Goal: Answer question/provide support: Share knowledge or assist other users

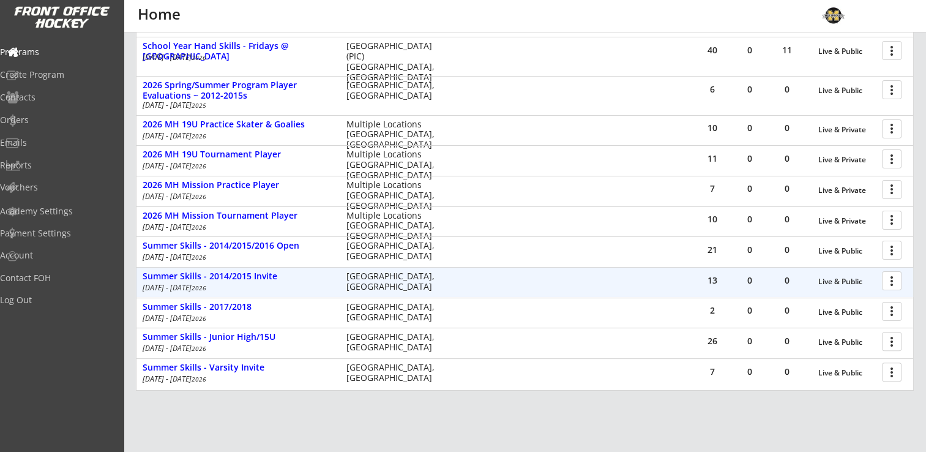
scroll to position [86, 0]
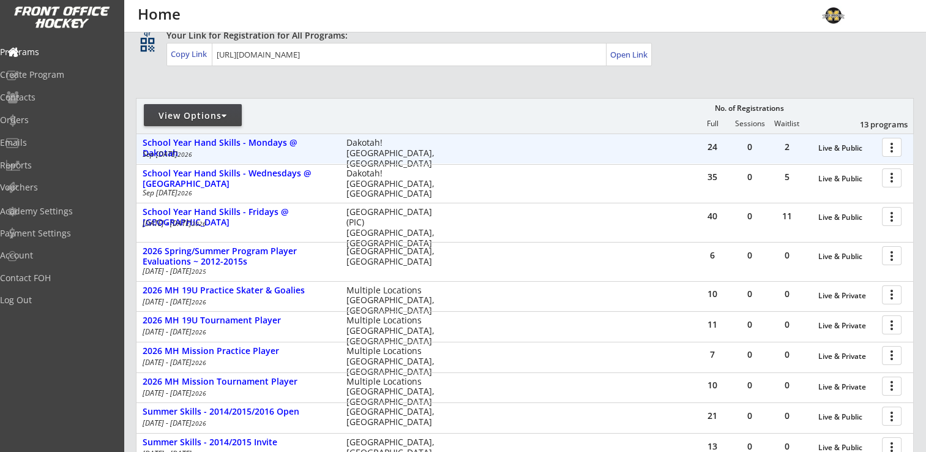
click at [892, 146] on div at bounding box center [893, 146] width 21 height 21
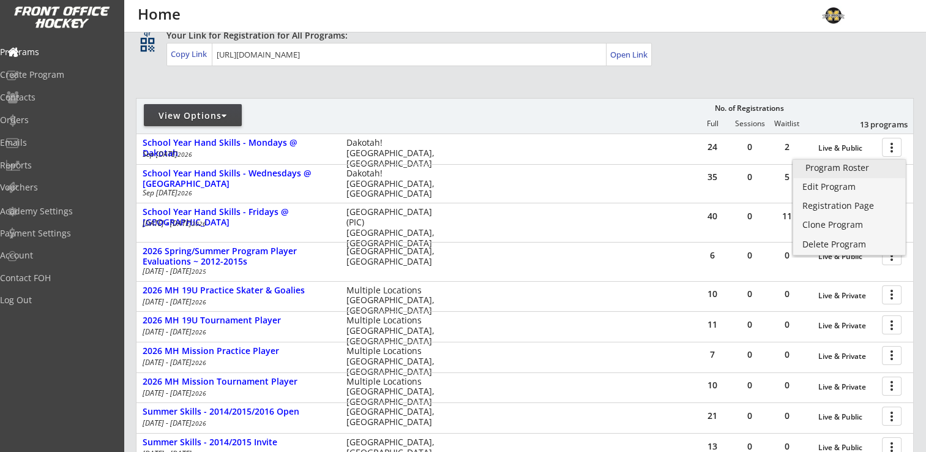
click at [839, 170] on div "Program Roster" at bounding box center [850, 167] width 88 height 9
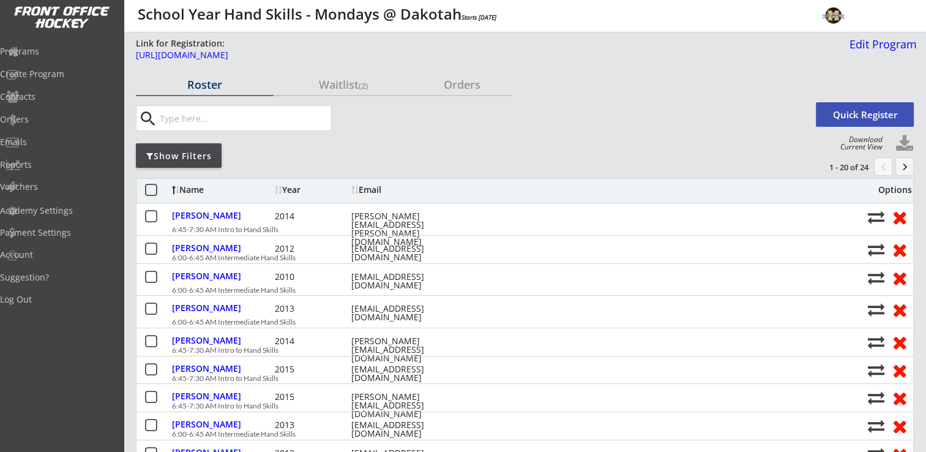
click at [911, 146] on button at bounding box center [905, 144] width 18 height 18
select select ""Player Info""
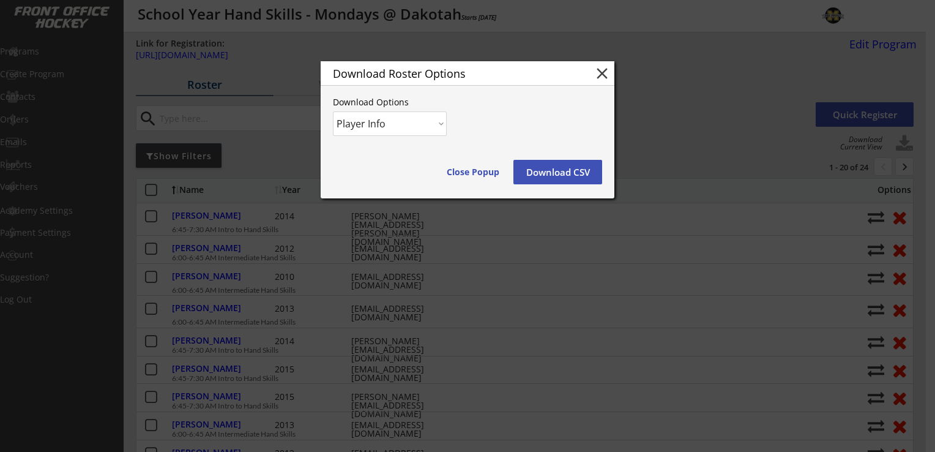
click at [561, 168] on button "Download CSV" at bounding box center [558, 172] width 89 height 24
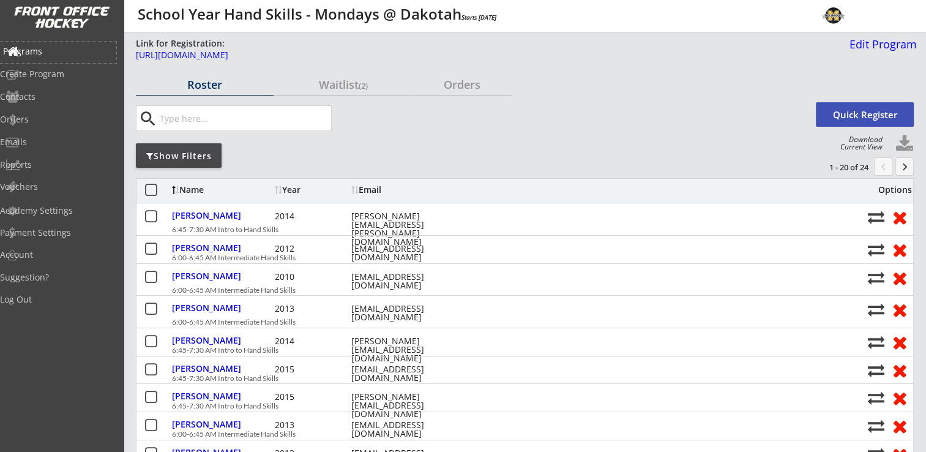
click at [61, 51] on div "Programs" at bounding box center [58, 51] width 110 height 9
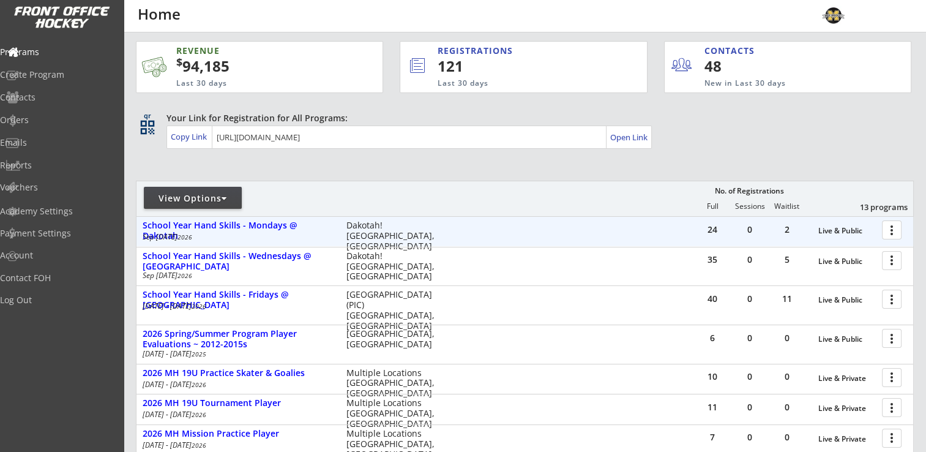
scroll to position [122, 0]
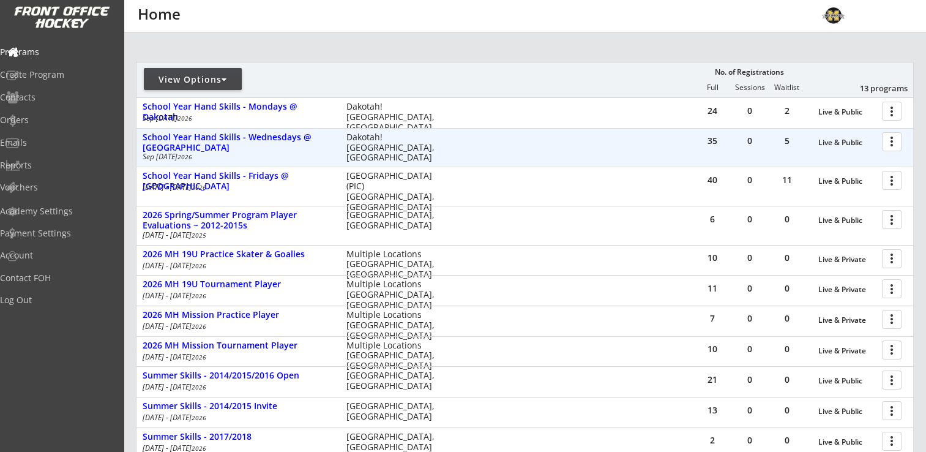
click at [891, 139] on div at bounding box center [893, 140] width 21 height 21
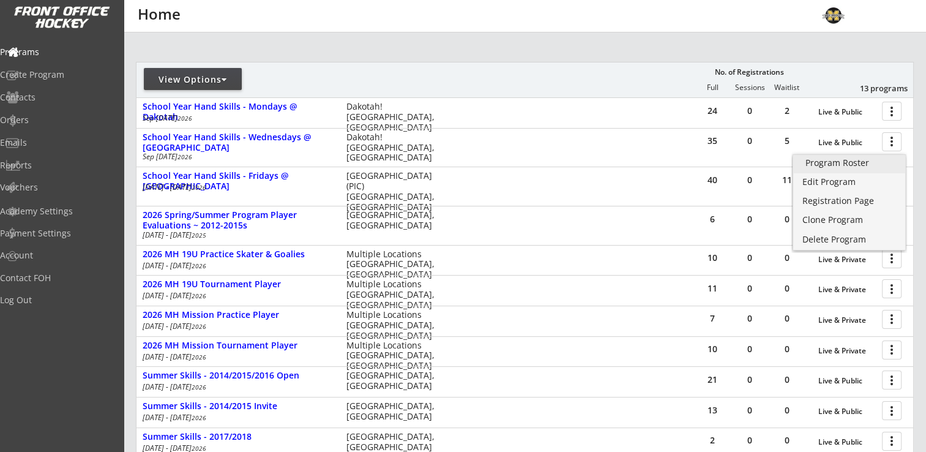
click at [861, 159] on div "Program Roster" at bounding box center [850, 163] width 88 height 9
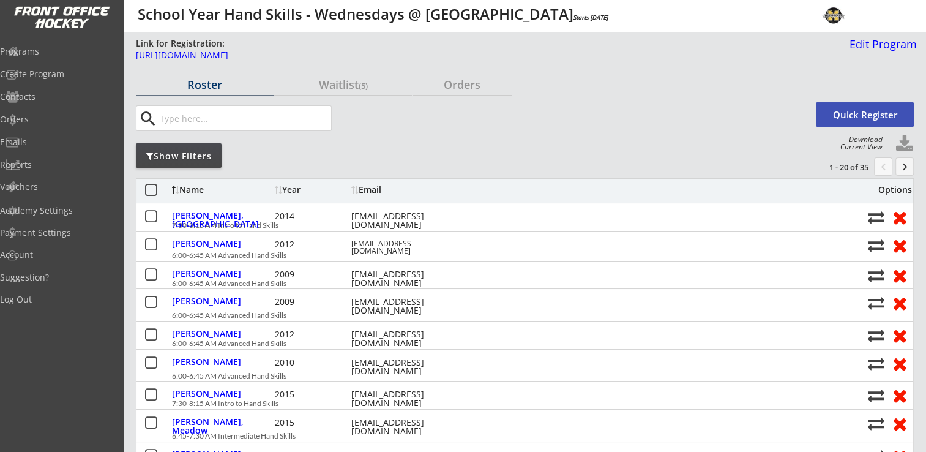
click at [910, 143] on button at bounding box center [905, 144] width 18 height 18
select select ""Player Info""
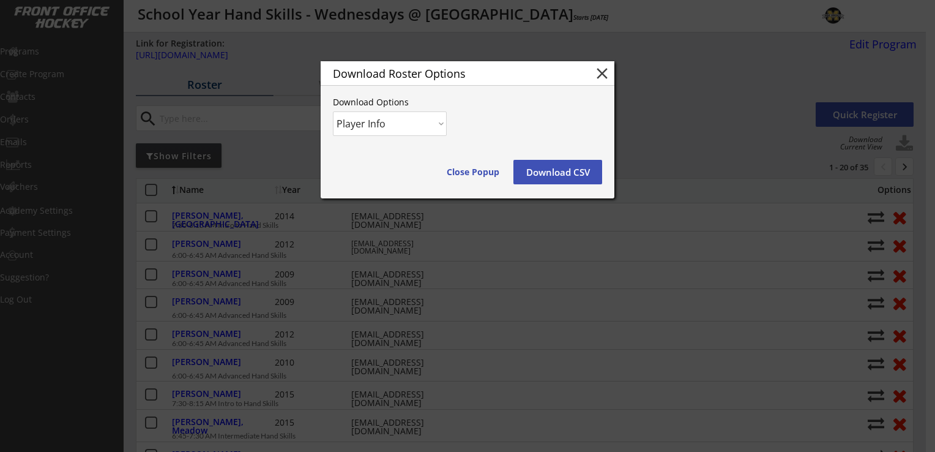
click at [566, 174] on button "Download CSV" at bounding box center [558, 172] width 89 height 24
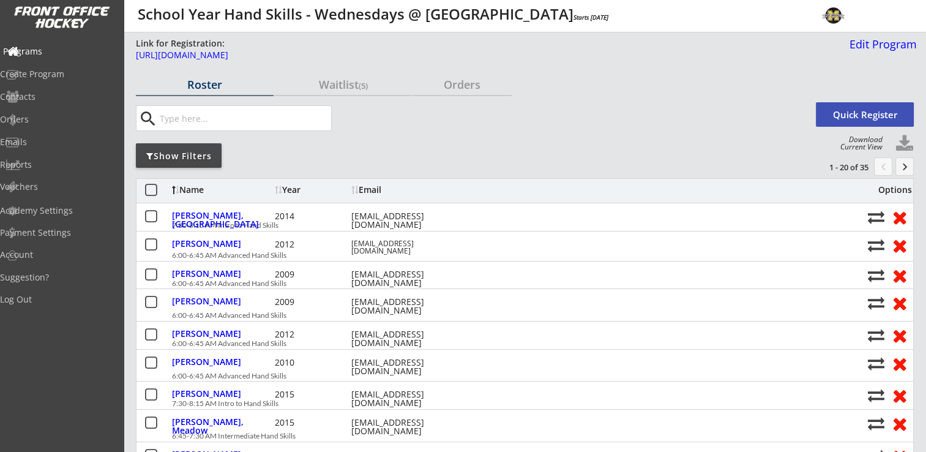
click at [50, 51] on div "Programs" at bounding box center [58, 51] width 110 height 9
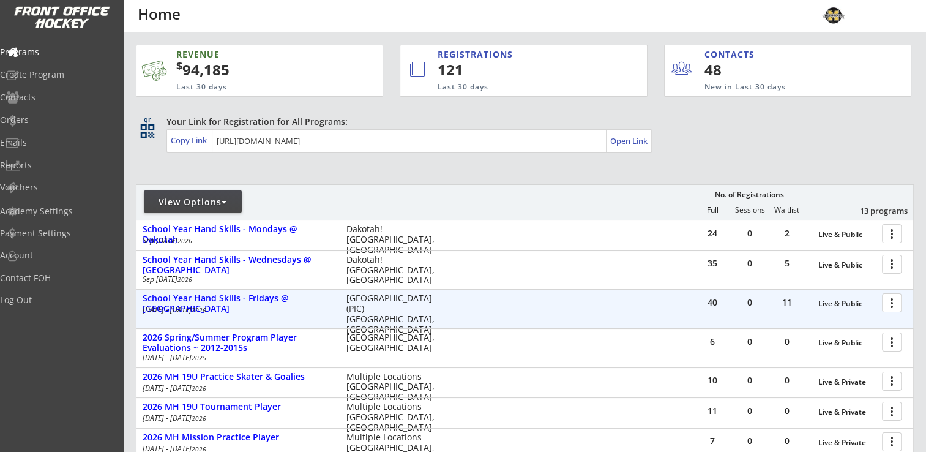
click at [895, 301] on div at bounding box center [893, 301] width 21 height 21
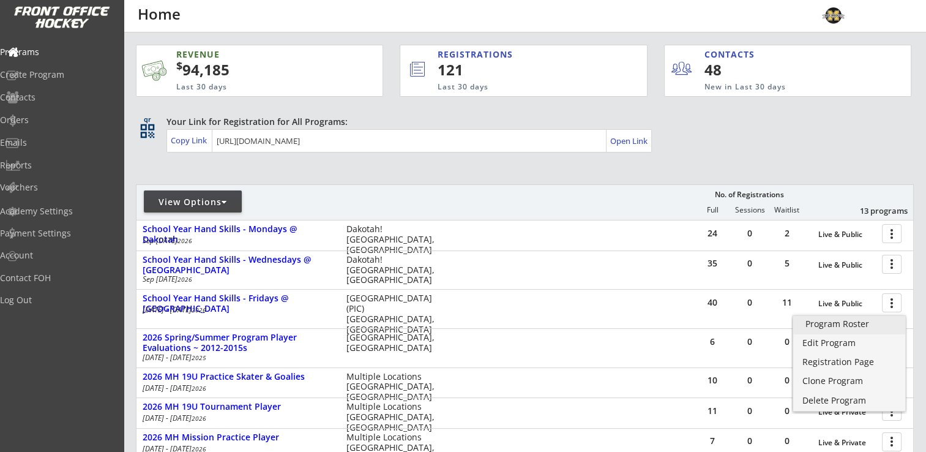
click at [867, 322] on div "Program Roster" at bounding box center [850, 324] width 88 height 9
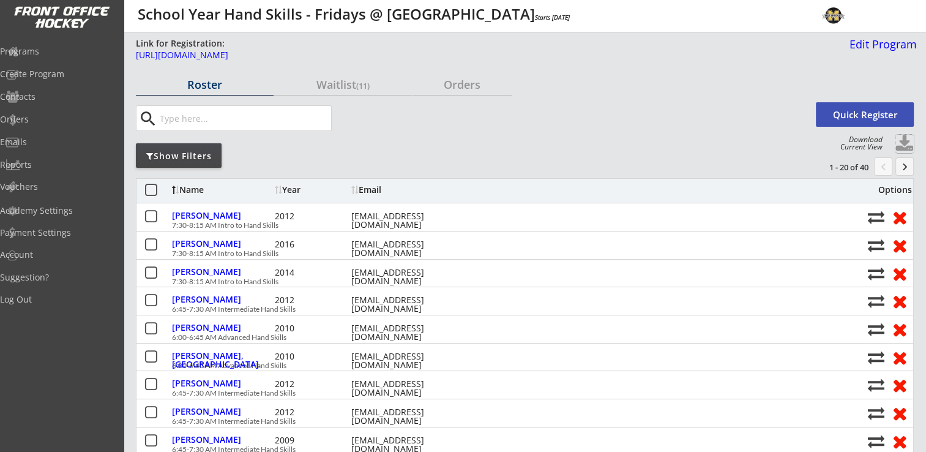
click at [900, 142] on button at bounding box center [905, 144] width 18 height 18
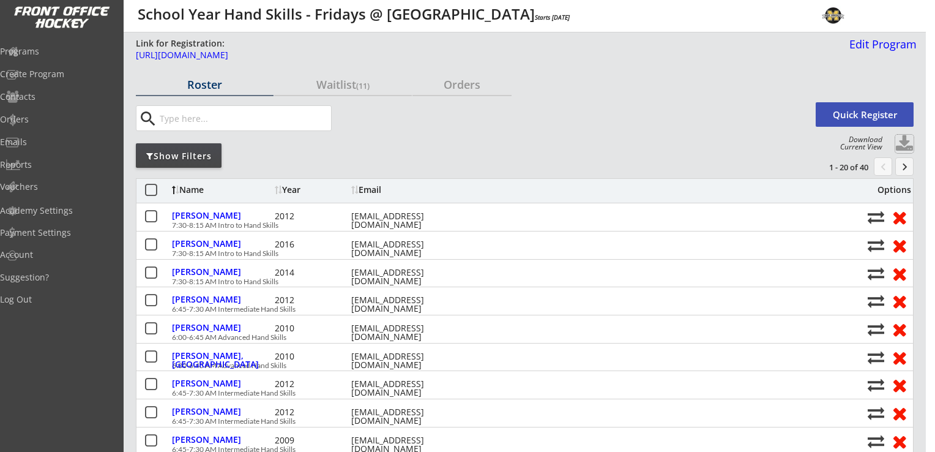
select select ""Player Info""
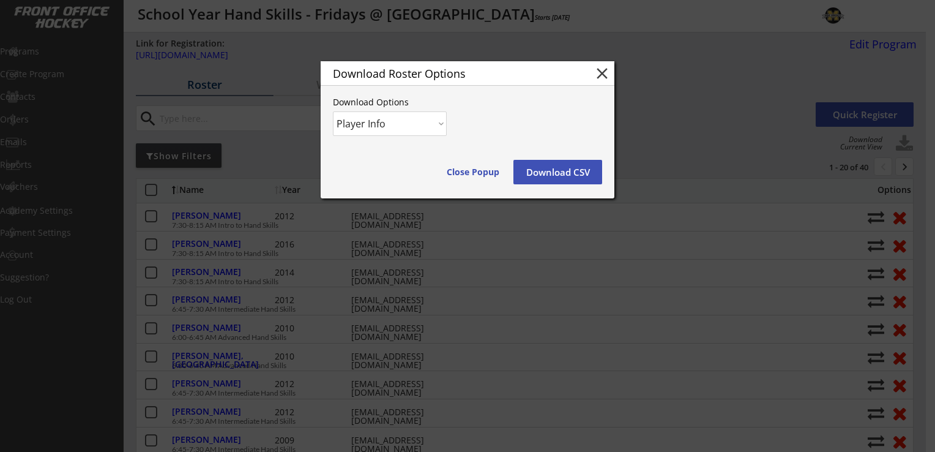
click at [570, 171] on button "Download CSV" at bounding box center [558, 172] width 89 height 24
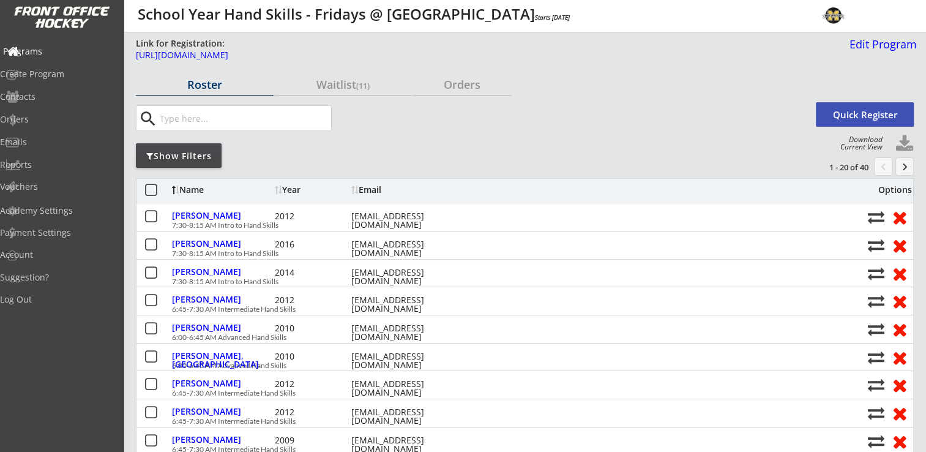
click at [54, 50] on div "Programs" at bounding box center [58, 51] width 110 height 9
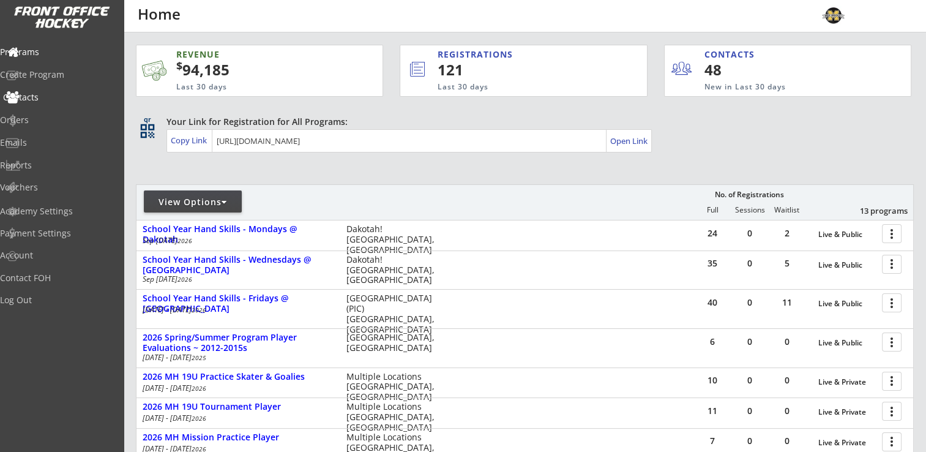
click at [56, 94] on div "Contacts" at bounding box center [58, 97] width 110 height 9
select select ""Players""
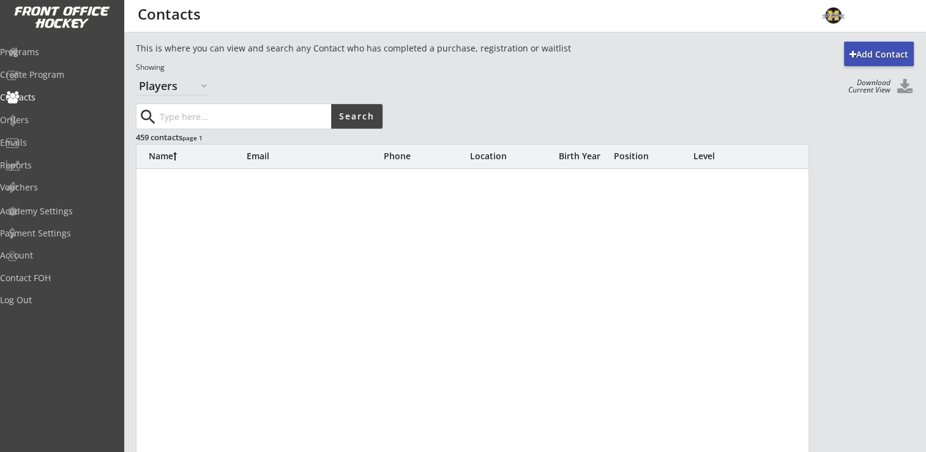
click at [193, 123] on input "input" at bounding box center [244, 116] width 174 height 24
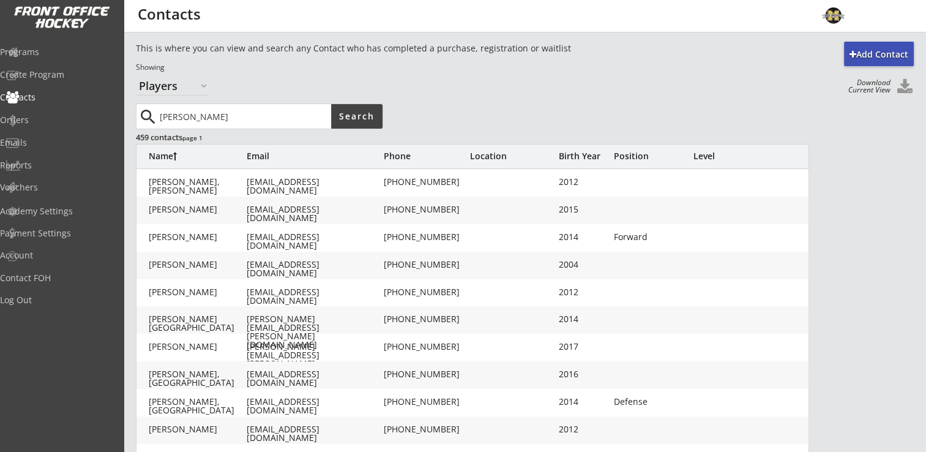
type input "shawn"
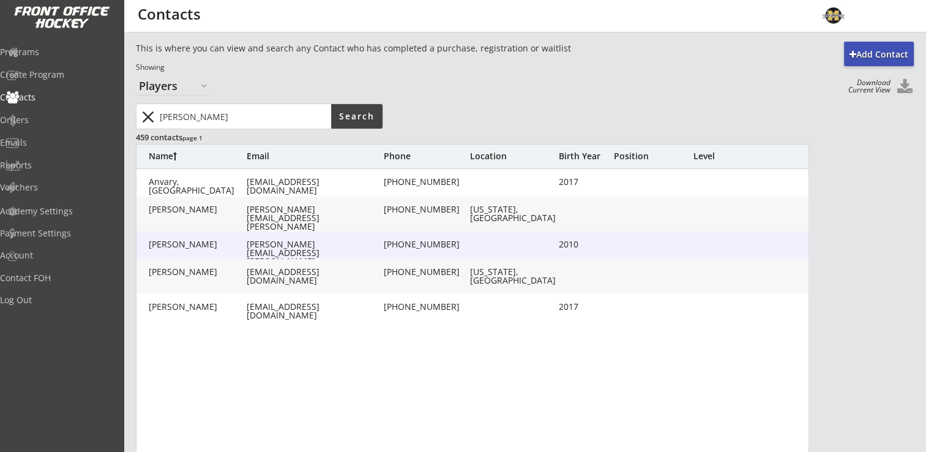
click at [332, 255] on div "Koehnen, Peyton shawn@koehnen.org (952) 292-4917 2010" at bounding box center [473, 245] width 673 height 28
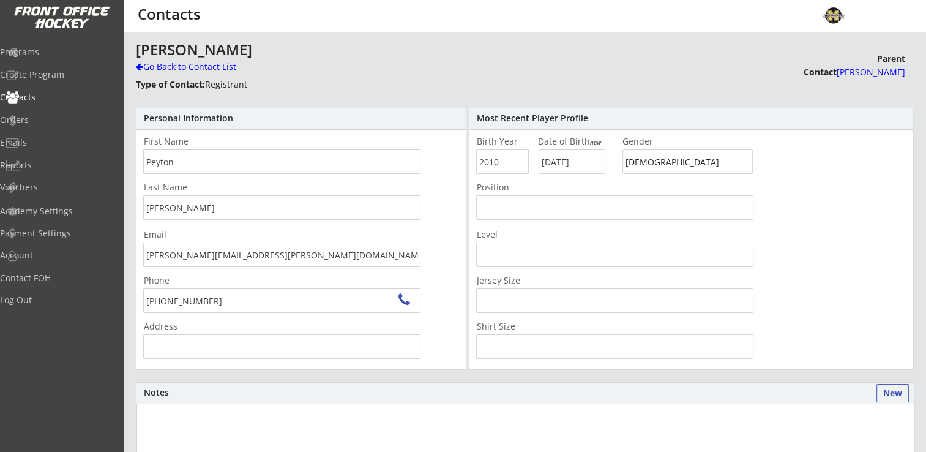
type input "3365 Skinner St SW, Prior Lake, MN 55372, USA"
click at [162, 61] on div "Go Back to Contact List" at bounding box center [214, 67] width 157 height 12
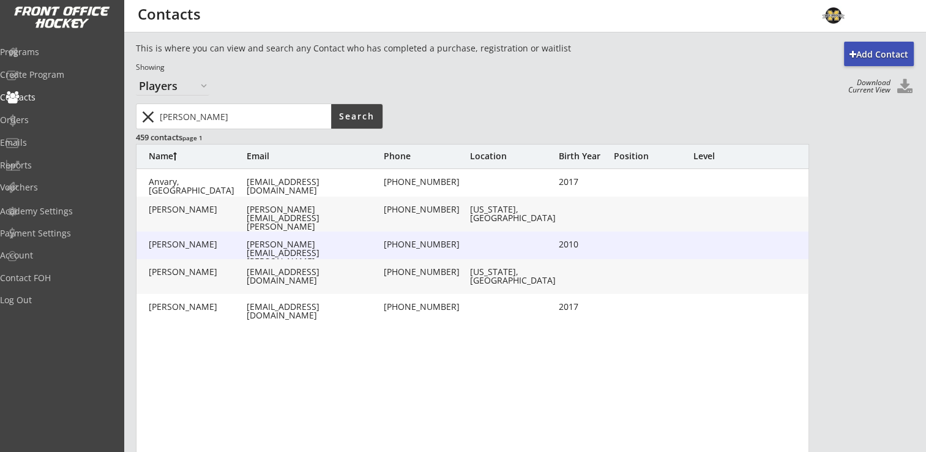
click at [296, 248] on div "shawn@koehnen.org" at bounding box center [314, 257] width 135 height 34
type input "Peyton"
type input "Koehnen"
type input "shawn@koehnen.org"
type input "(952) 292-4917"
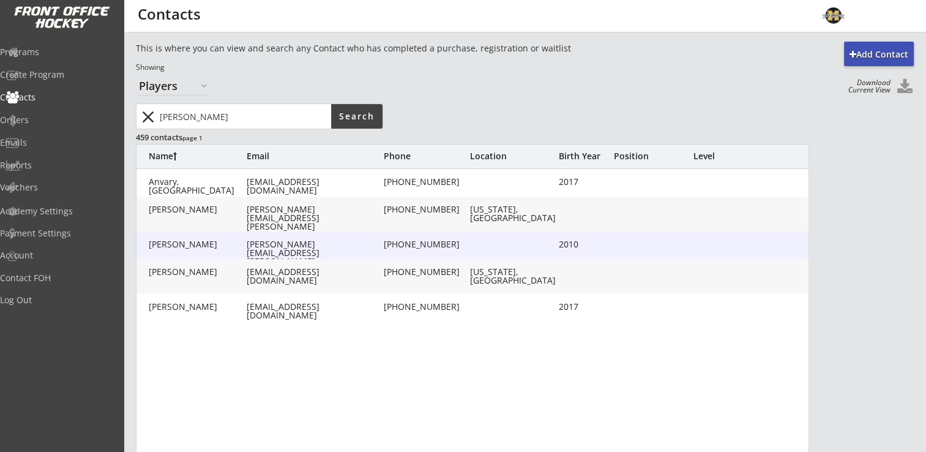
type input "3365 Skinner St SW, Prior Lake, MN 55372, USA"
type input "2010"
type input "09/17/2010"
type input "Female"
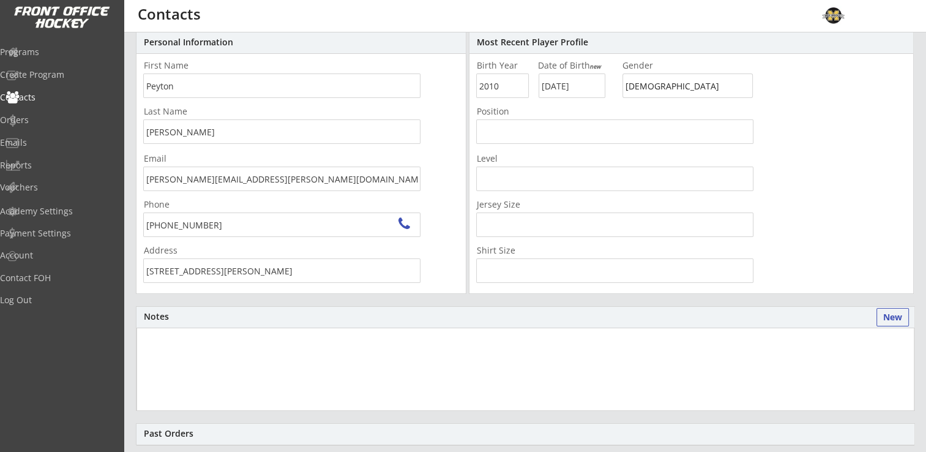
scroll to position [42, 0]
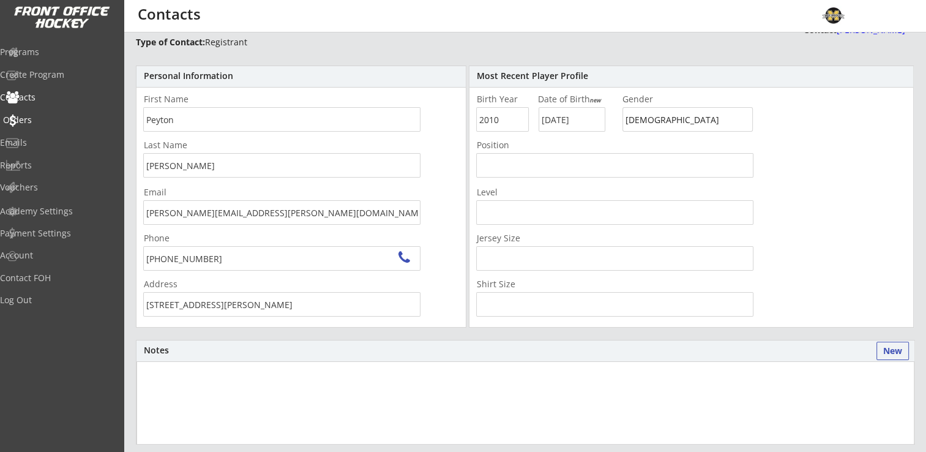
click at [56, 124] on div "Orders" at bounding box center [58, 120] width 110 height 9
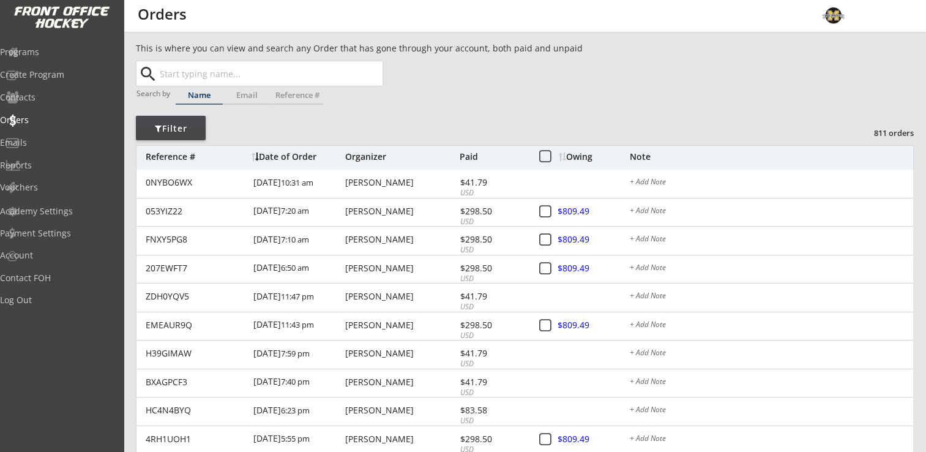
click at [201, 81] on input "text" at bounding box center [269, 73] width 225 height 24
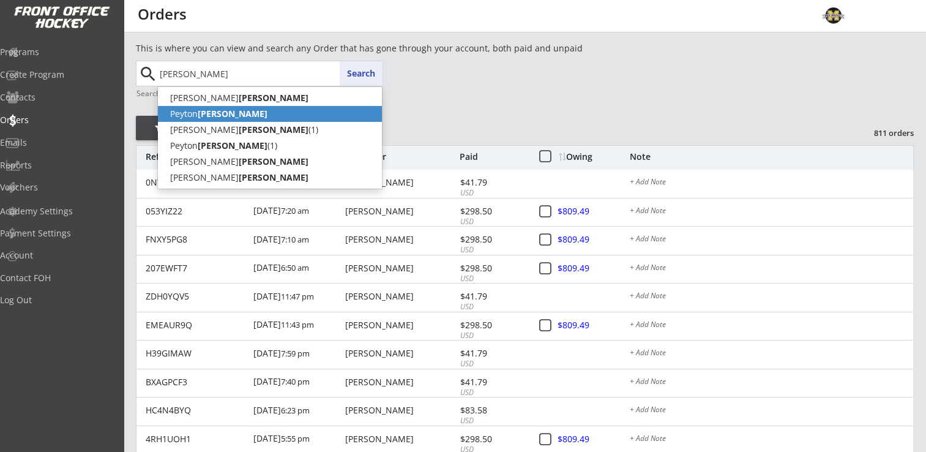
click at [201, 112] on strong "Koehnen" at bounding box center [233, 114] width 70 height 12
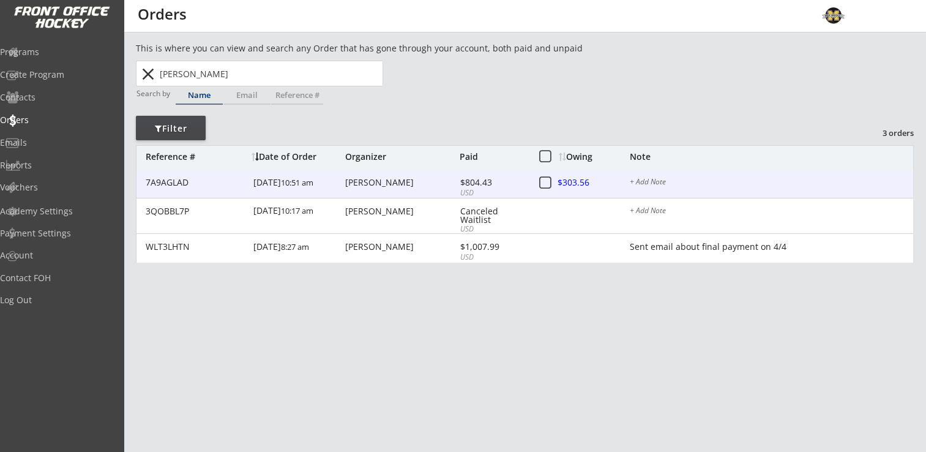
type input "[PERSON_NAME]"
click at [473, 182] on div "$804.43" at bounding box center [492, 182] width 65 height 9
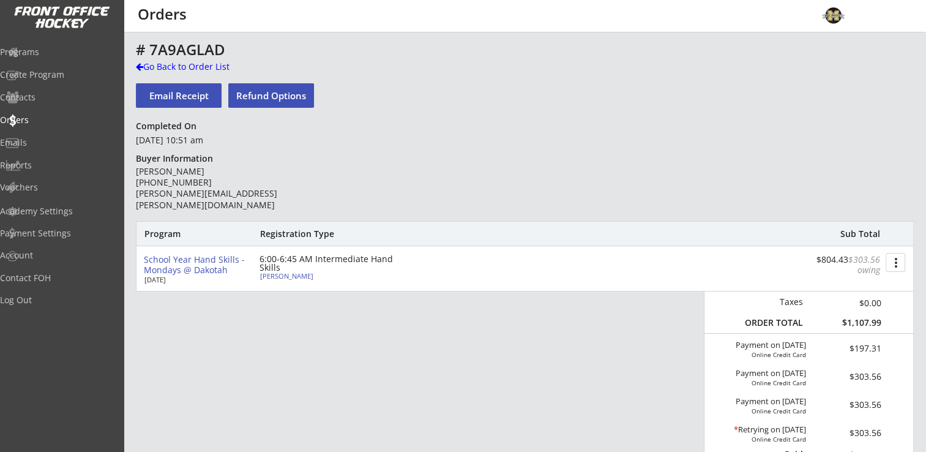
click at [903, 263] on button "more_vert" at bounding box center [896, 262] width 20 height 19
click at [313, 276] on div "[PERSON_NAME]" at bounding box center [328, 275] width 137 height 7
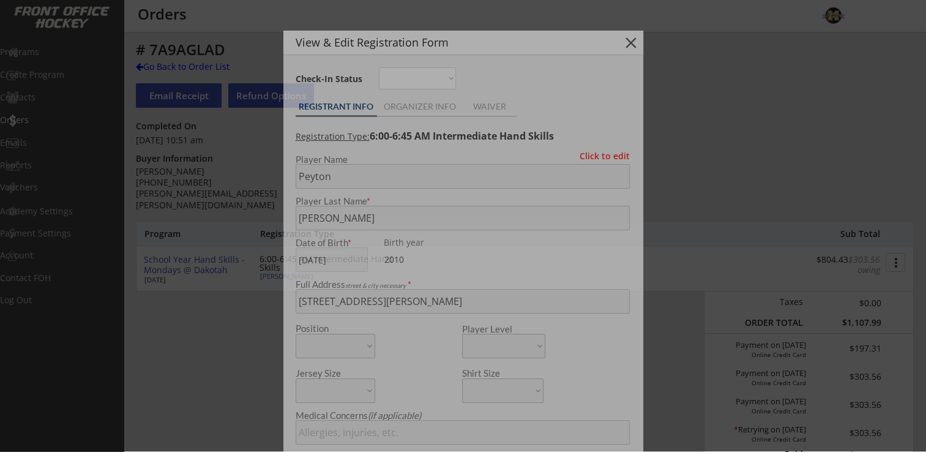
type input "Female"
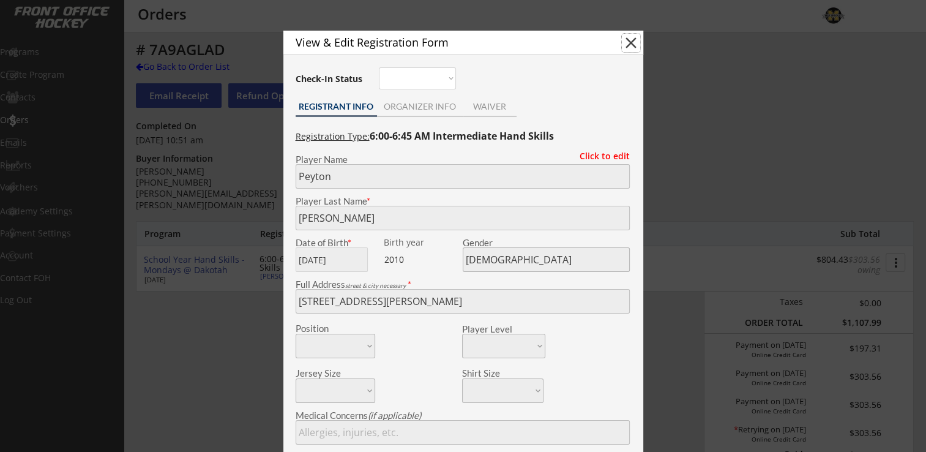
click at [635, 40] on button "close" at bounding box center [631, 43] width 18 height 18
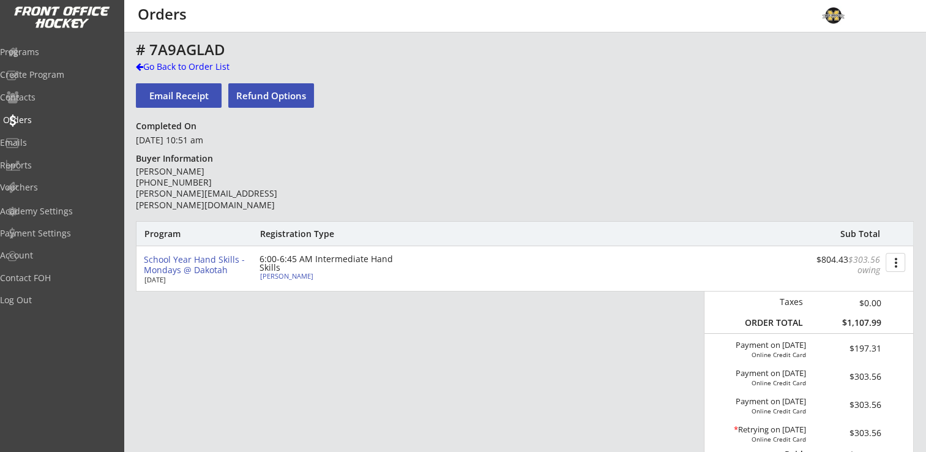
click at [45, 119] on div "Orders" at bounding box center [58, 120] width 110 height 9
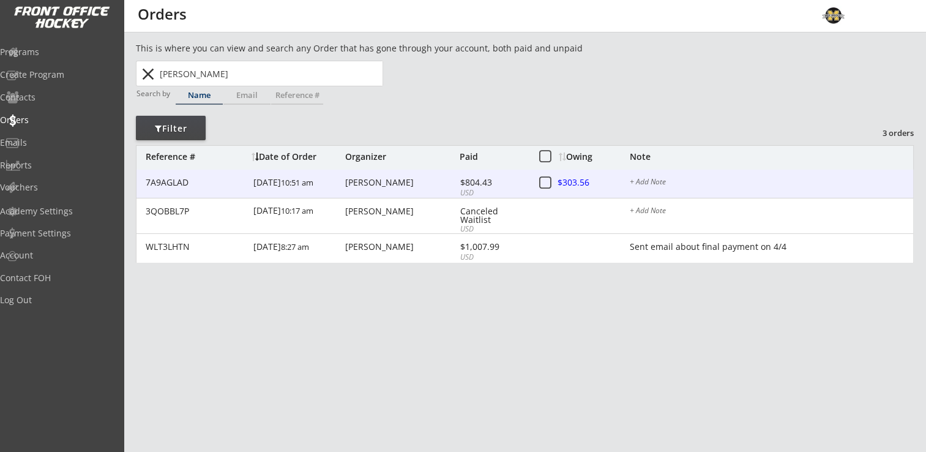
click at [394, 182] on div "[PERSON_NAME]" at bounding box center [400, 182] width 111 height 9
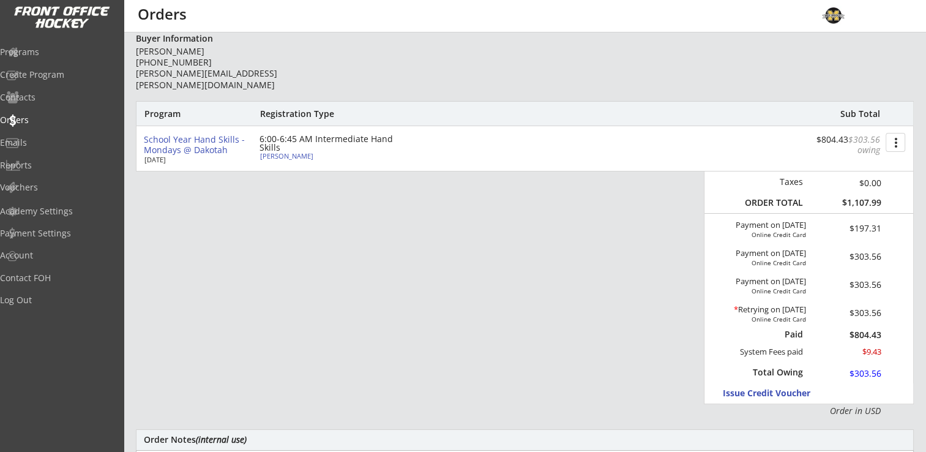
scroll to position [122, 0]
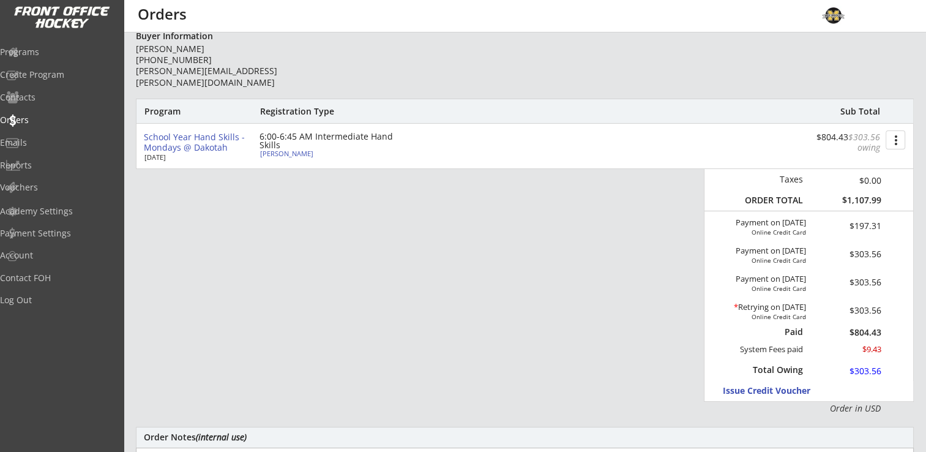
click at [898, 137] on button "more_vert" at bounding box center [896, 139] width 20 height 19
click at [457, 197] on div "Program Registration Type Sub Total School Year Hand Skills - Mondays @ Dakotah…" at bounding box center [525, 257] width 778 height 316
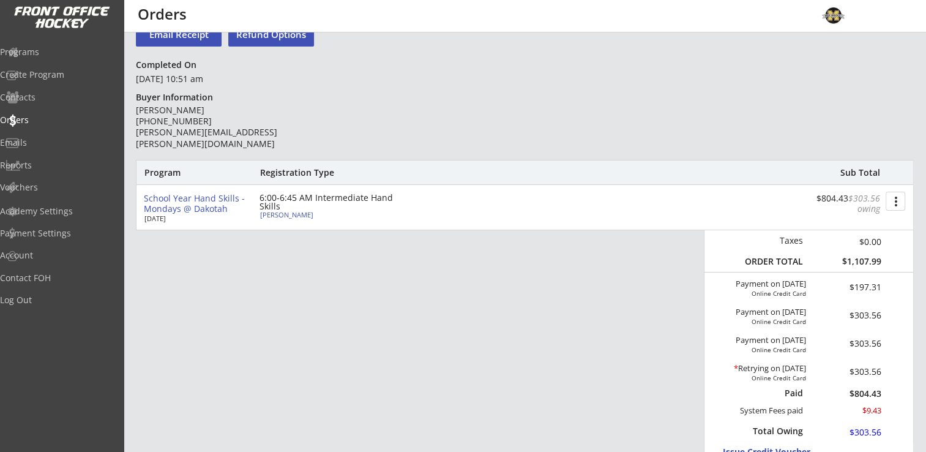
scroll to position [0, 0]
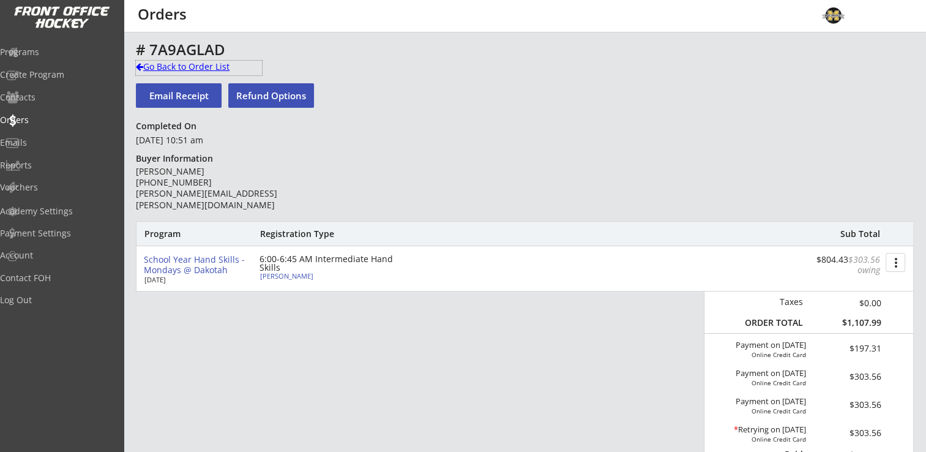
click at [177, 65] on div "Go Back to Order List" at bounding box center [199, 67] width 126 height 12
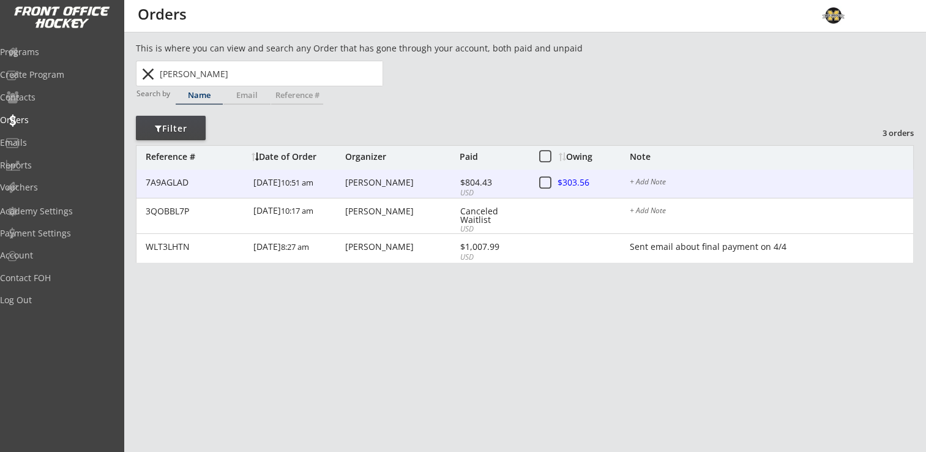
click at [593, 180] on div at bounding box center [585, 183] width 54 height 15
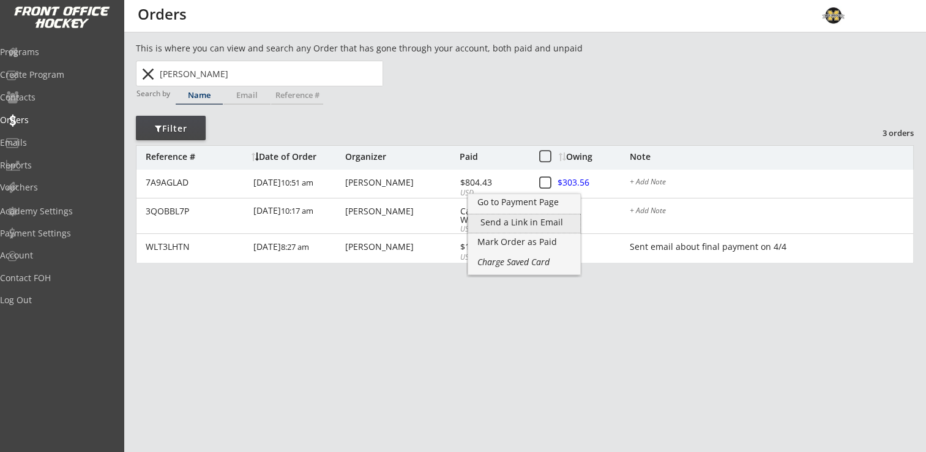
click at [544, 222] on div "Send a Link in Email" at bounding box center [525, 222] width 88 height 9
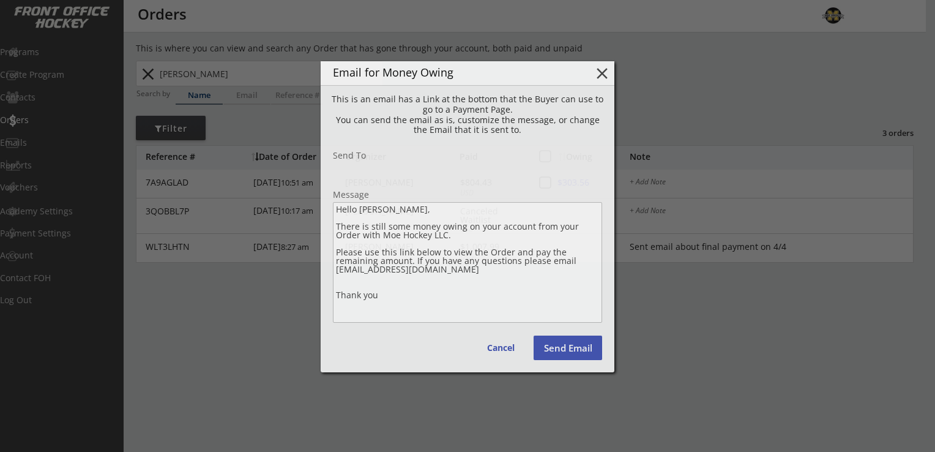
type input "shawn@koehnen.org"
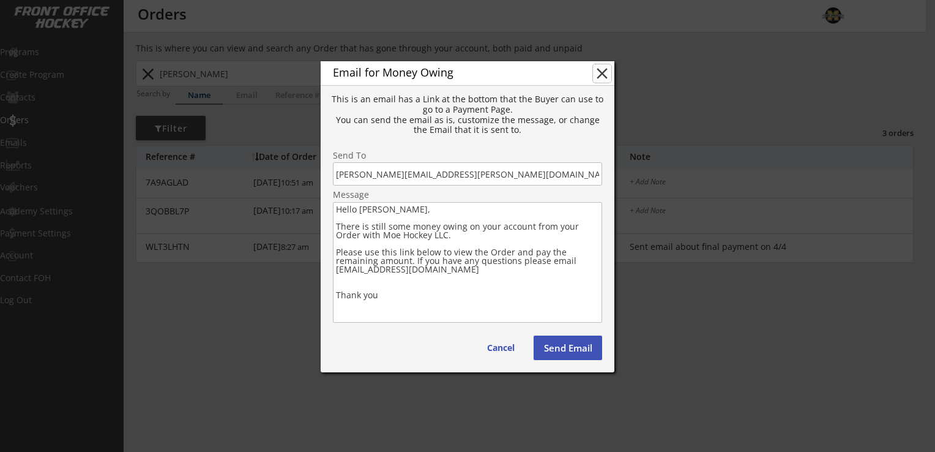
click at [606, 80] on button "close" at bounding box center [602, 73] width 18 height 18
type textarea "Hello , There is still some money owing on your account from your Order with . …"
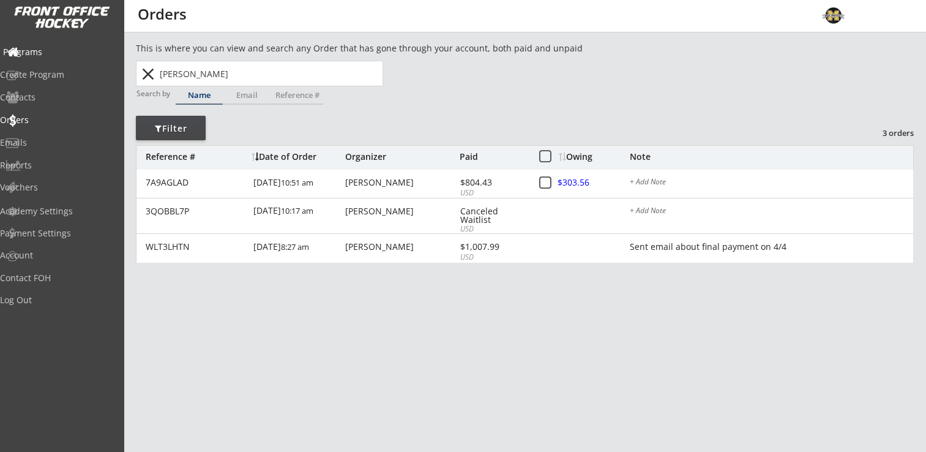
click at [48, 53] on div "Programs" at bounding box center [58, 52] width 110 height 9
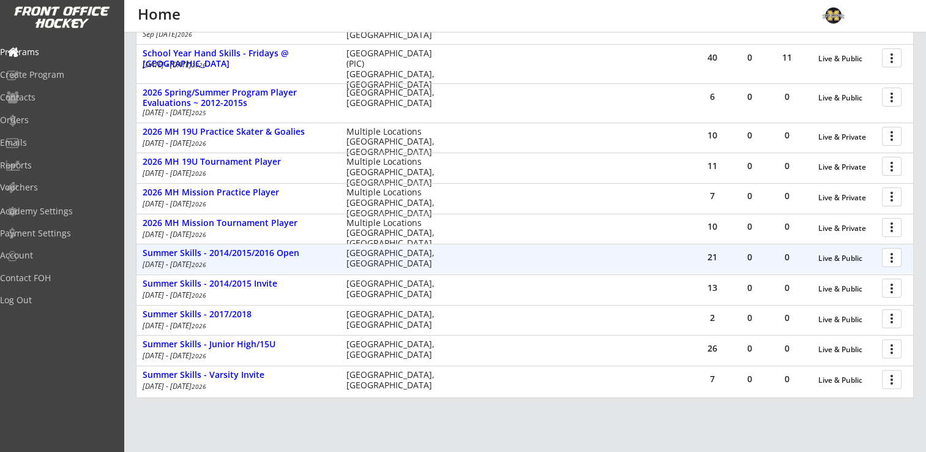
scroll to position [331, 0]
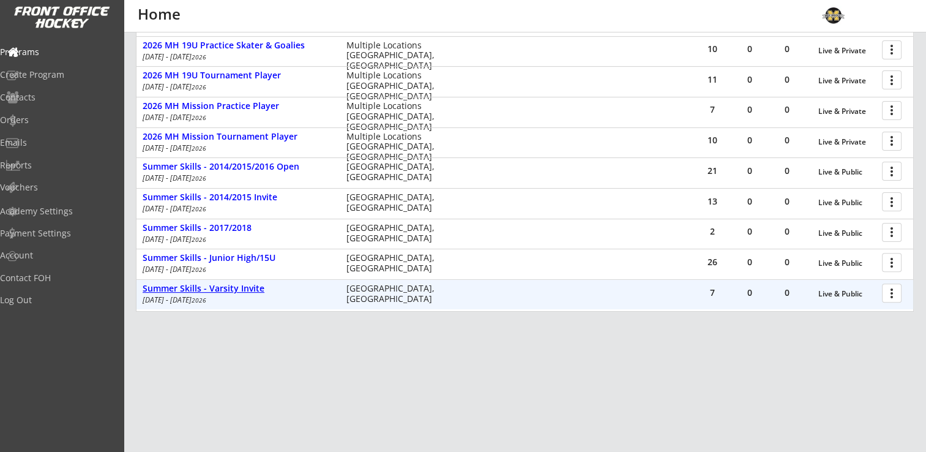
click at [219, 288] on div "Summer Skills - Varsity Invite" at bounding box center [238, 288] width 191 height 10
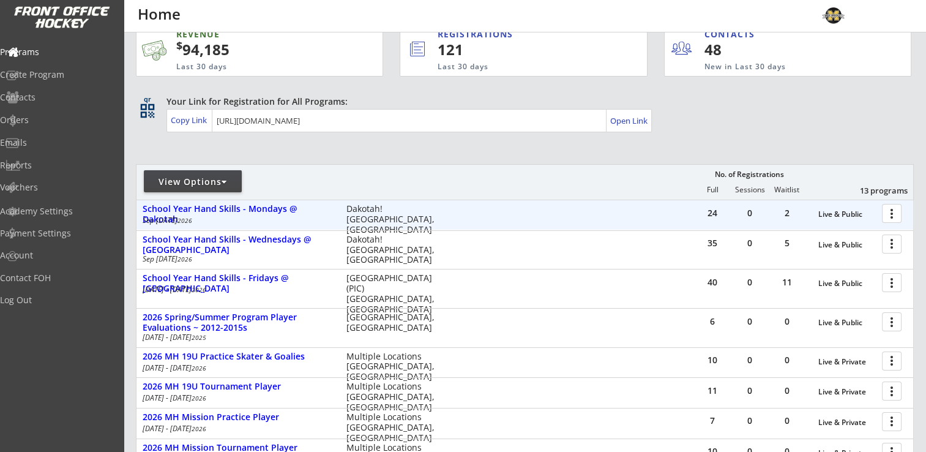
scroll to position [367, 0]
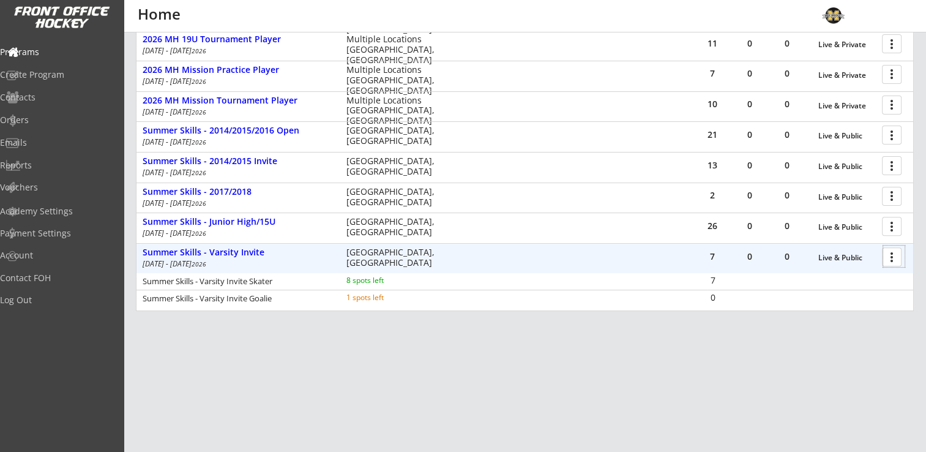
click at [904, 261] on div at bounding box center [893, 255] width 21 height 21
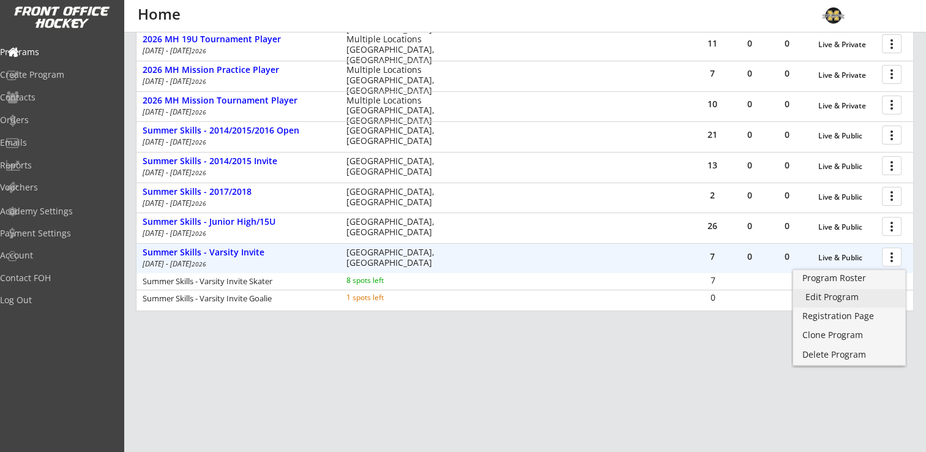
click at [855, 297] on div "Edit Program" at bounding box center [850, 297] width 88 height 9
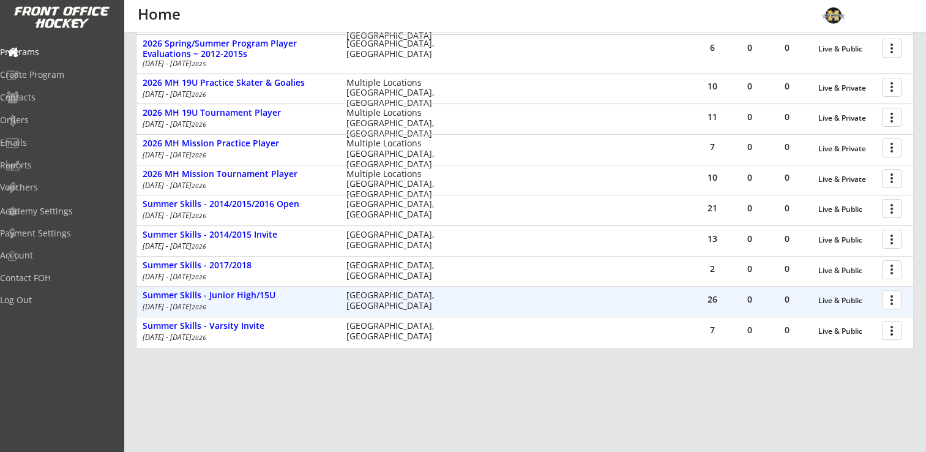
scroll to position [301, 0]
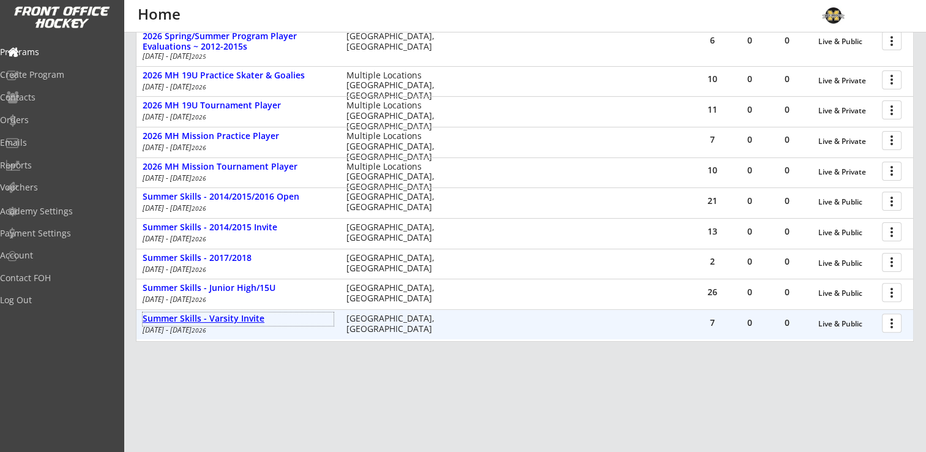
click at [196, 321] on div "Summer Skills - Varsity Invite" at bounding box center [238, 318] width 191 height 10
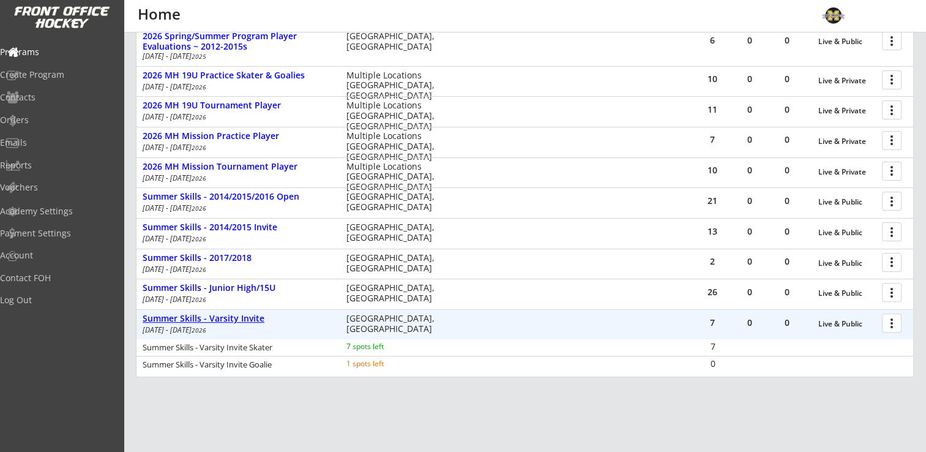
click at [196, 321] on div "Summer Skills - Varsity Invite" at bounding box center [238, 318] width 191 height 10
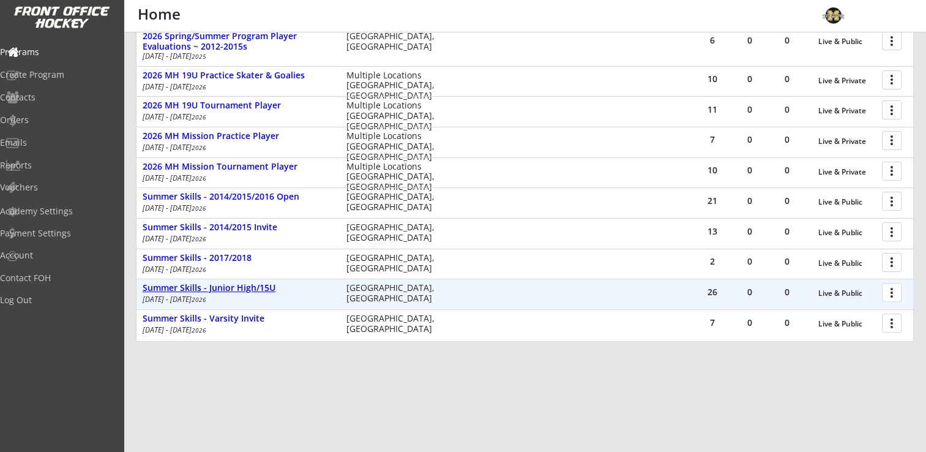
click at [227, 288] on div "Summer Skills - Junior High/15U" at bounding box center [238, 288] width 191 height 10
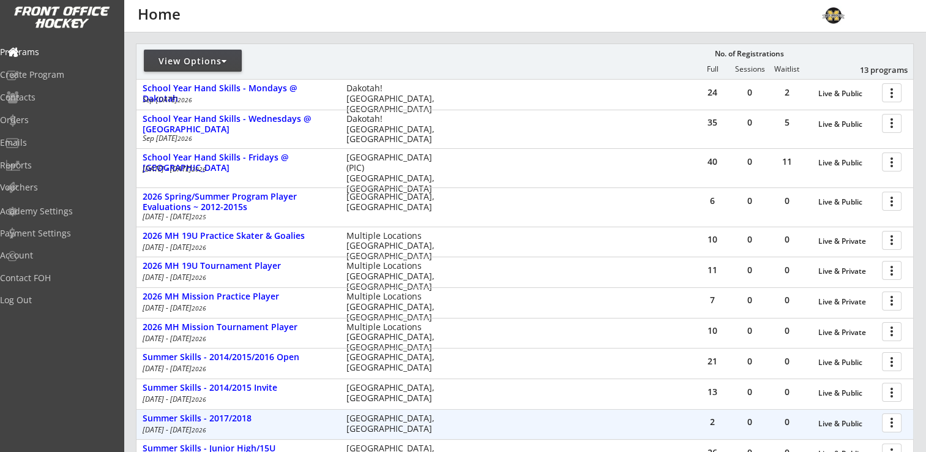
scroll to position [86, 0]
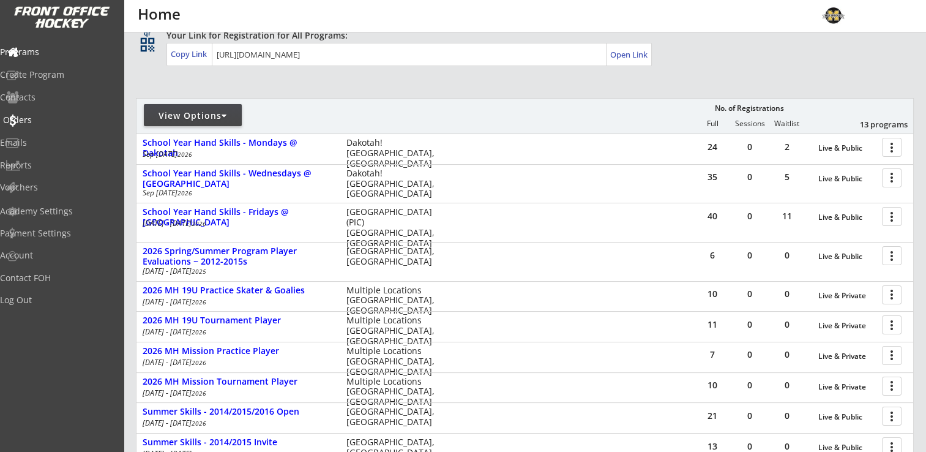
click at [42, 124] on div "Orders" at bounding box center [58, 120] width 110 height 9
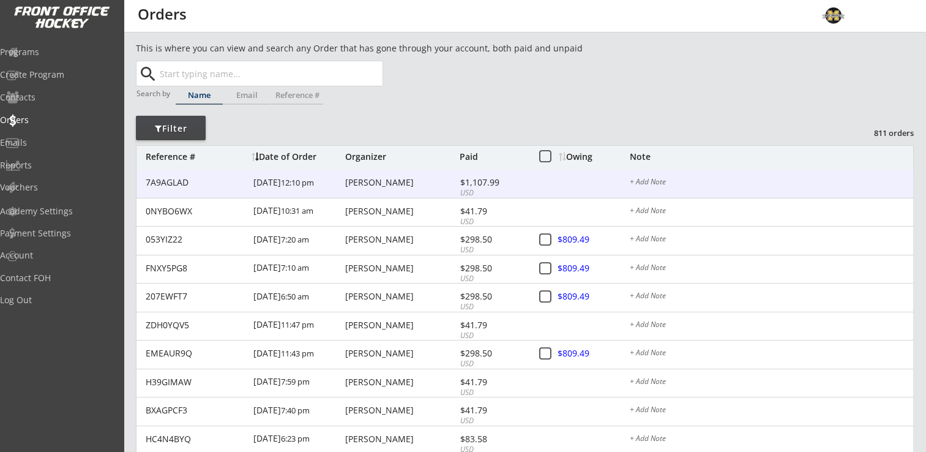
click at [384, 182] on div "[PERSON_NAME]" at bounding box center [400, 182] width 111 height 9
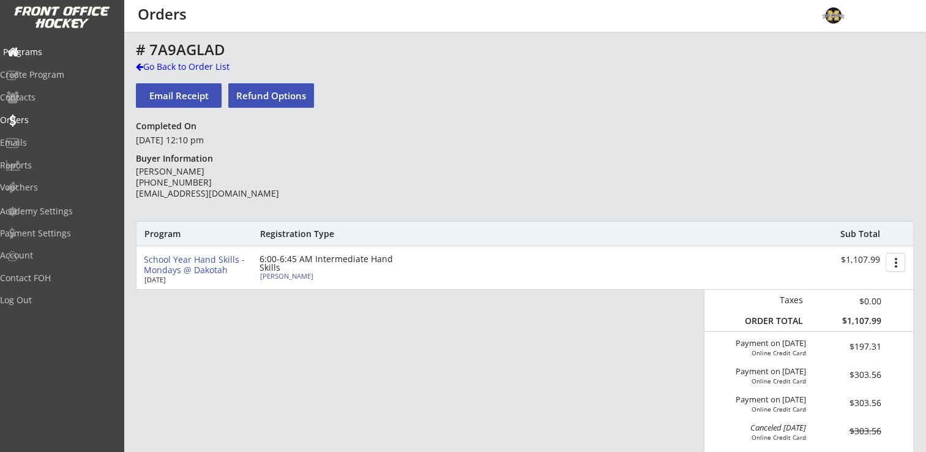
click at [37, 49] on div "Programs" at bounding box center [58, 52] width 110 height 9
